Goal: Check status: Check status

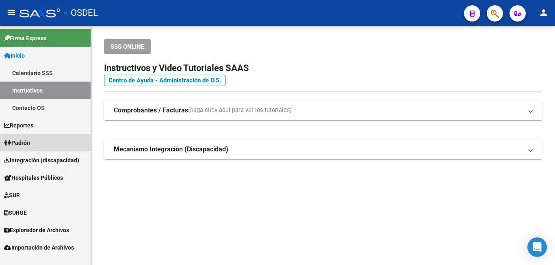
click at [34, 145] on link "Padrón" at bounding box center [45, 142] width 91 height 17
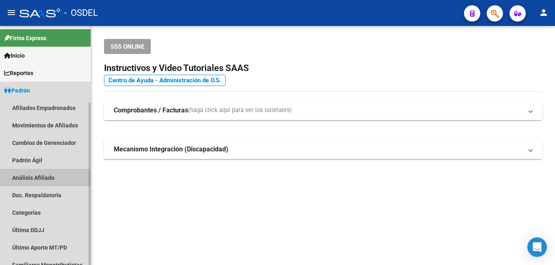
click at [36, 180] on link "Análisis Afiliado" at bounding box center [45, 177] width 91 height 17
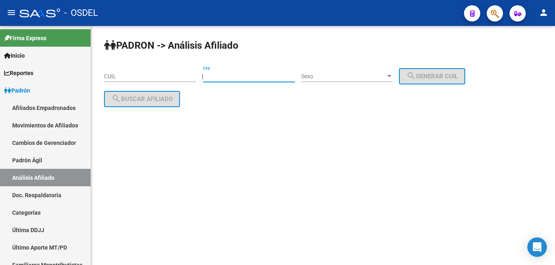
click at [236, 76] on input "DNI" at bounding box center [249, 76] width 92 height 7
type input "20884447"
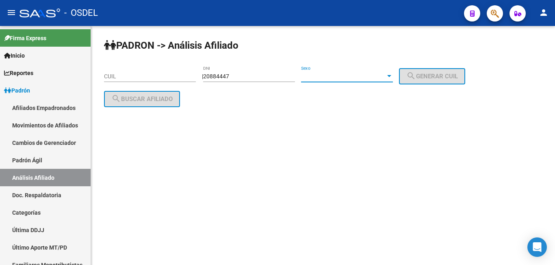
click at [348, 76] on span "Sexo" at bounding box center [343, 76] width 84 height 7
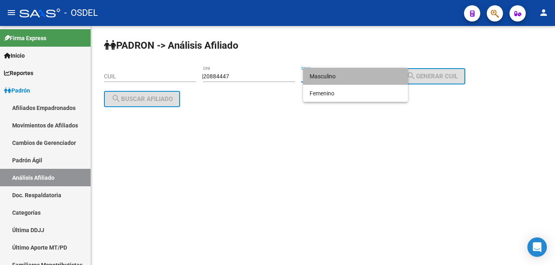
drag, startPoint x: 352, startPoint y: 76, endPoint x: 357, endPoint y: 77, distance: 5.0
click at [354, 76] on span "Masculino" at bounding box center [356, 76] width 92 height 17
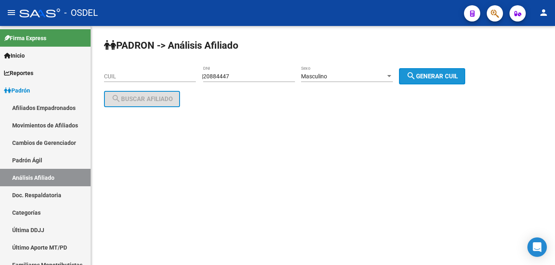
click at [429, 69] on button "search Generar CUIL" at bounding box center [432, 76] width 66 height 16
type input "20-20884447-5"
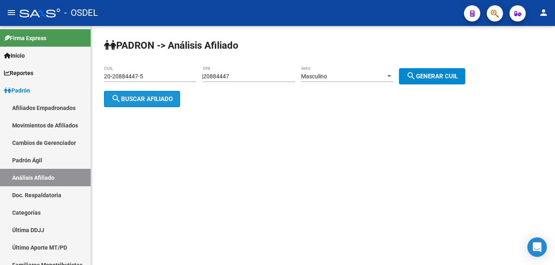
click at [131, 99] on span "search Buscar afiliado" at bounding box center [141, 98] width 61 height 7
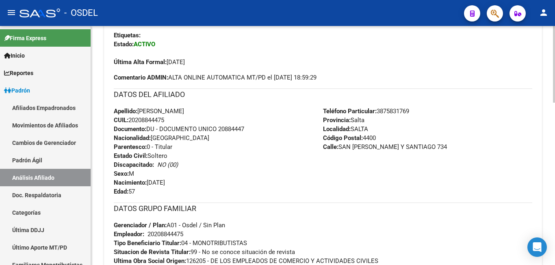
scroll to position [207, 0]
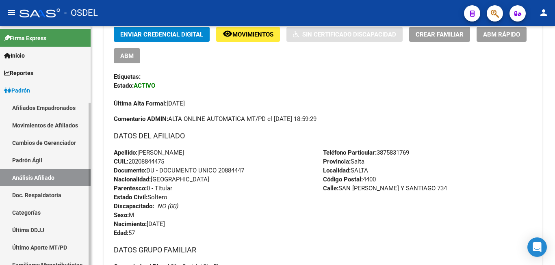
drag, startPoint x: 0, startPoint y: 65, endPoint x: 0, endPoint y: 75, distance: 10.2
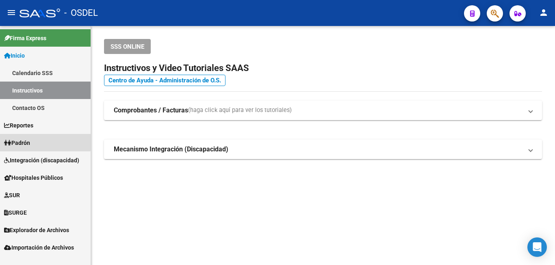
click at [35, 138] on link "Padrón" at bounding box center [45, 142] width 91 height 17
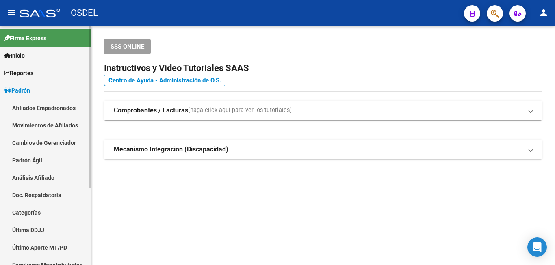
click at [48, 175] on link "Análisis Afiliado" at bounding box center [45, 177] width 91 height 17
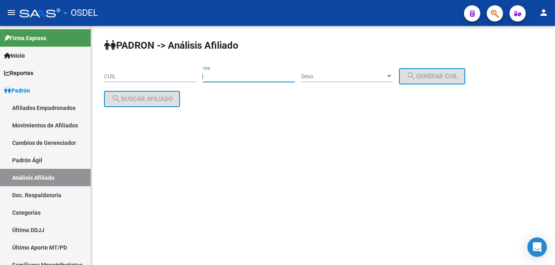
click at [229, 78] on input "DNI" at bounding box center [249, 76] width 92 height 7
type input "32565664"
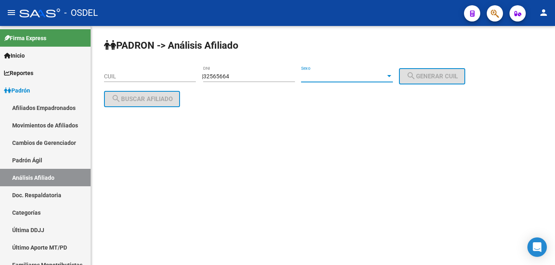
click at [343, 74] on span "Sexo" at bounding box center [343, 76] width 84 height 7
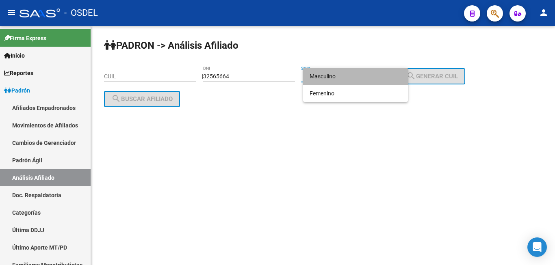
click at [346, 75] on span "Masculino" at bounding box center [356, 76] width 92 height 17
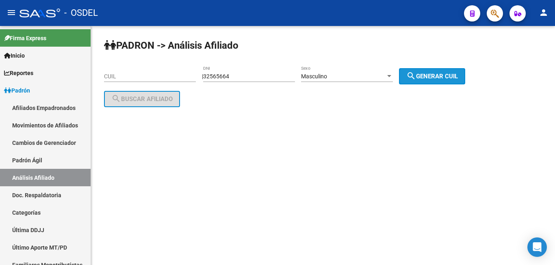
click at [450, 72] on button "search Generar CUIL" at bounding box center [432, 76] width 66 height 16
type input "20-32565664-7"
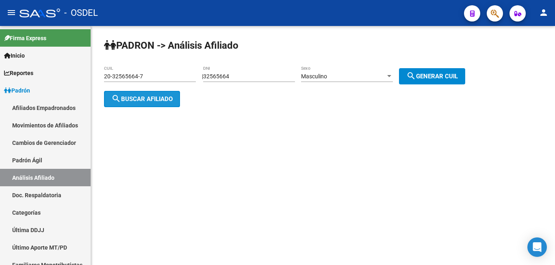
drag, startPoint x: 142, startPoint y: 93, endPoint x: 147, endPoint y: 95, distance: 5.4
click at [147, 95] on button "search Buscar afiliado" at bounding box center [142, 99] width 76 height 16
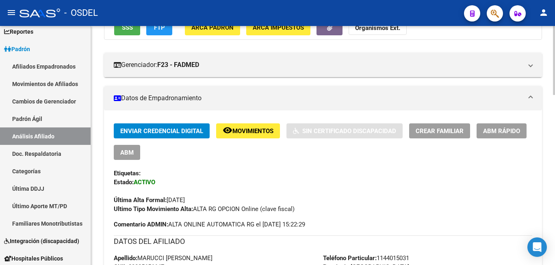
scroll to position [166, 0]
